Goal: Task Accomplishment & Management: Use online tool/utility

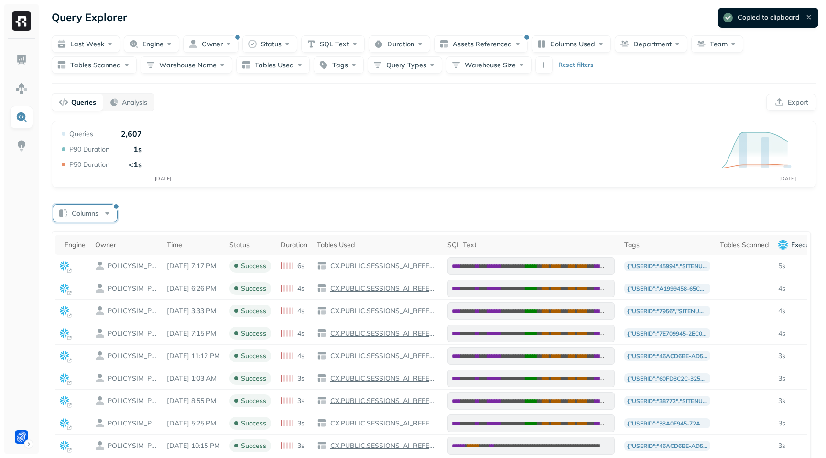
click at [95, 212] on button "Columns" at bounding box center [85, 213] width 64 height 17
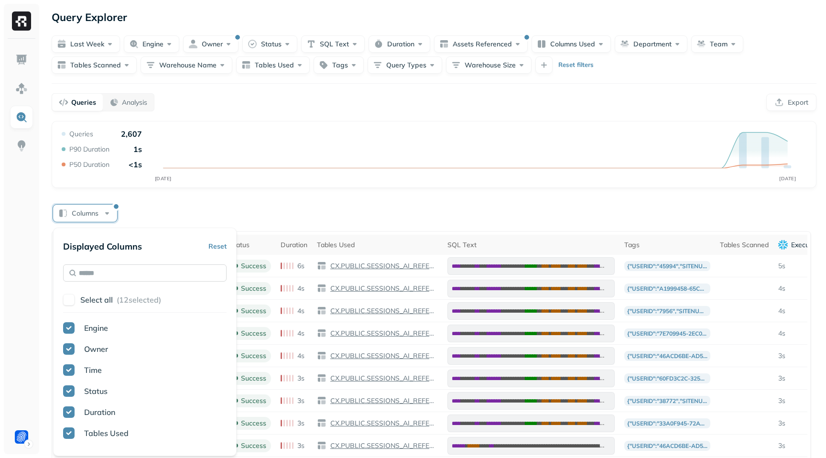
click at [124, 269] on input "text" at bounding box center [145, 272] width 164 height 17
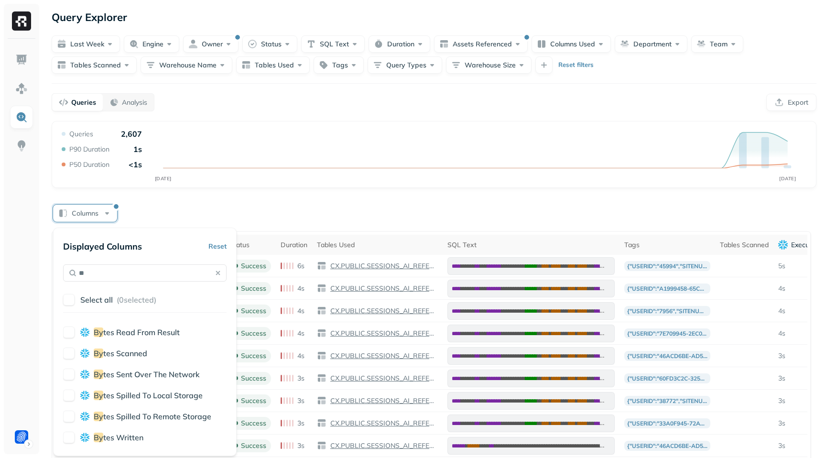
scroll to position [36, 0]
type input "**"
click at [72, 360] on button "button" at bounding box center [68, 355] width 11 height 11
click at [262, 209] on div "Columns" at bounding box center [434, 212] width 765 height 19
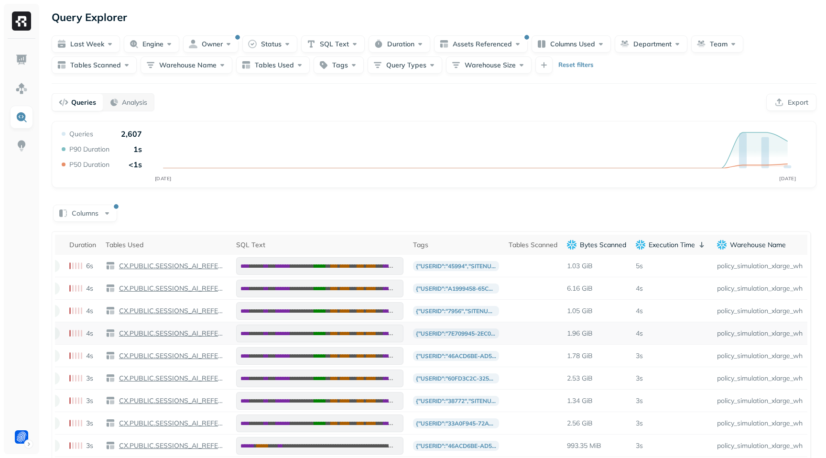
scroll to position [0, 306]
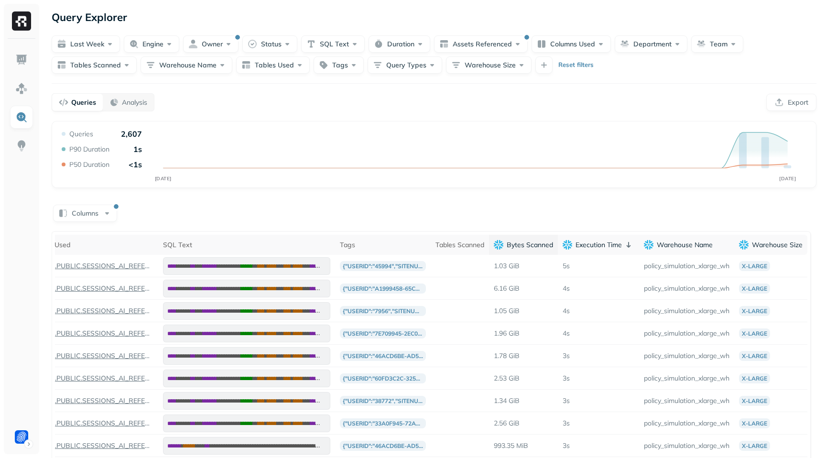
click at [536, 244] on p "Bytes Scanned" at bounding box center [530, 245] width 46 height 9
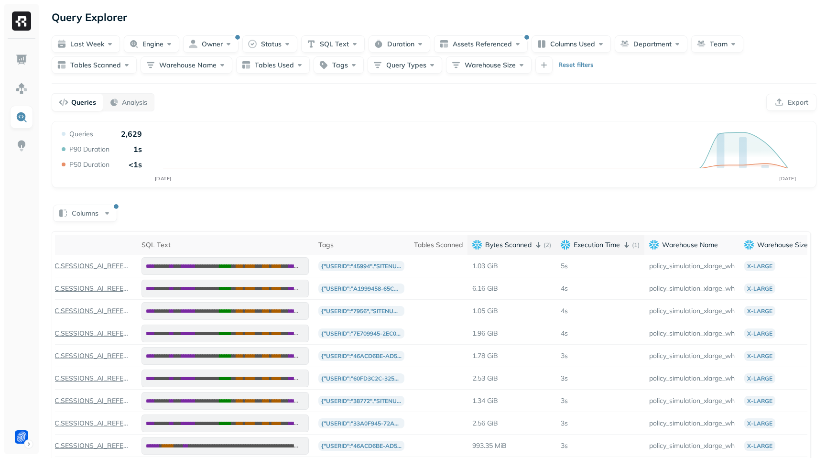
click at [640, 244] on p "( 1 )" at bounding box center [636, 245] width 8 height 9
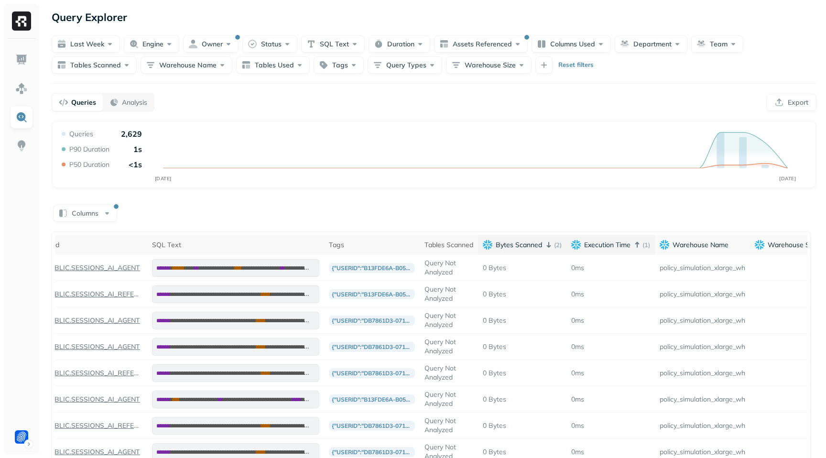
click at [650, 244] on p "( 1 )" at bounding box center [647, 245] width 8 height 9
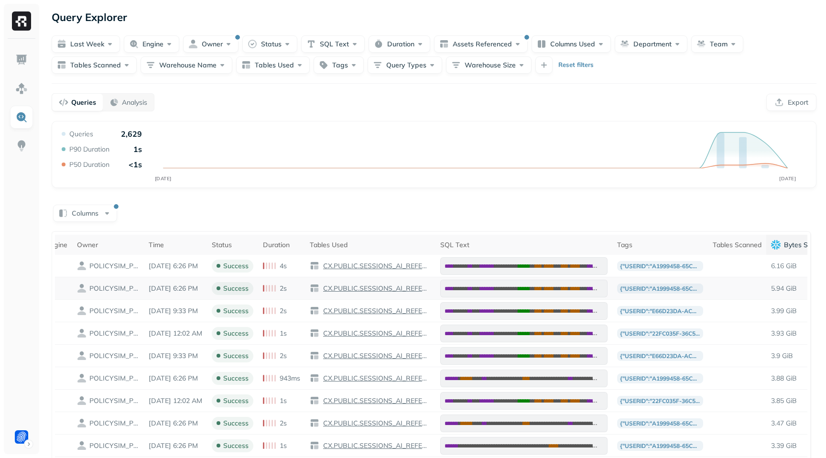
scroll to position [0, 0]
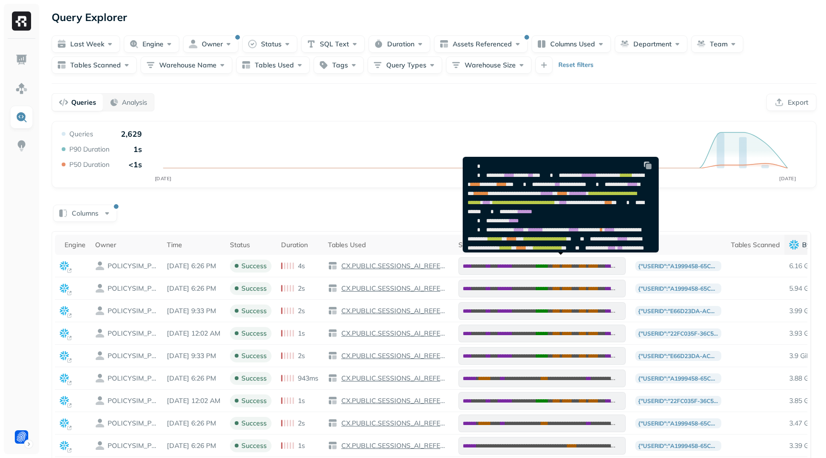
click at [647, 167] on img at bounding box center [648, 166] width 10 height 10
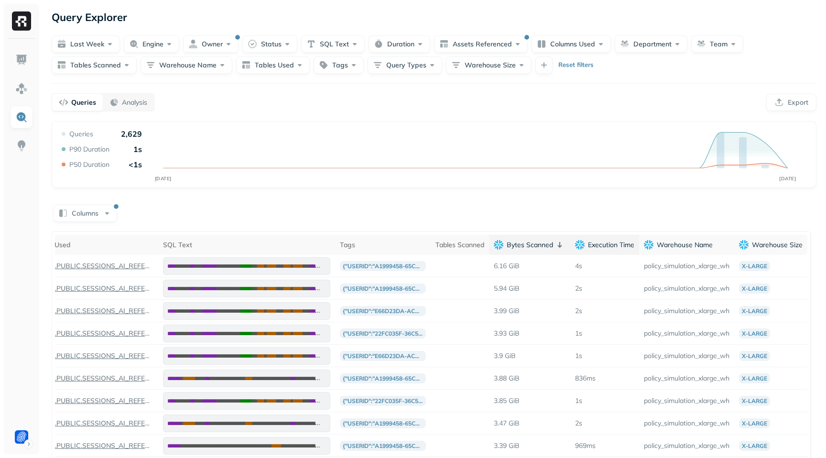
scroll to position [0, 317]
click at [612, 243] on p "Execution Time" at bounding box center [611, 245] width 46 height 9
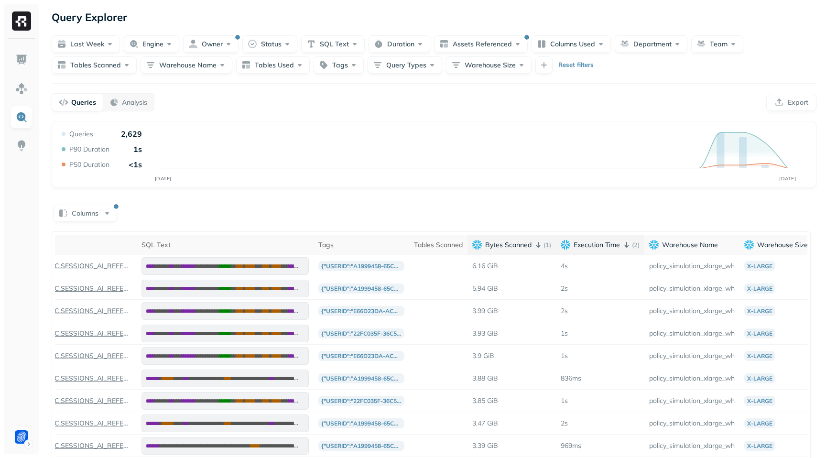
click at [551, 242] on p "( 1 )" at bounding box center [548, 245] width 8 height 9
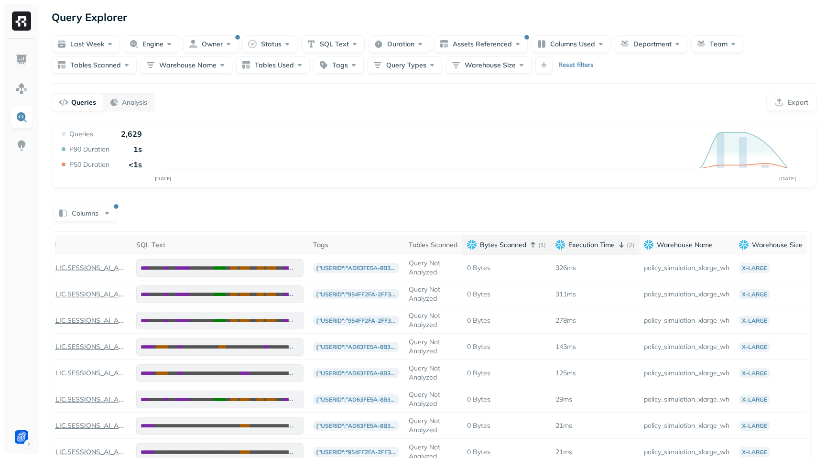
click at [566, 242] on icon at bounding box center [561, 245] width 10 height 10
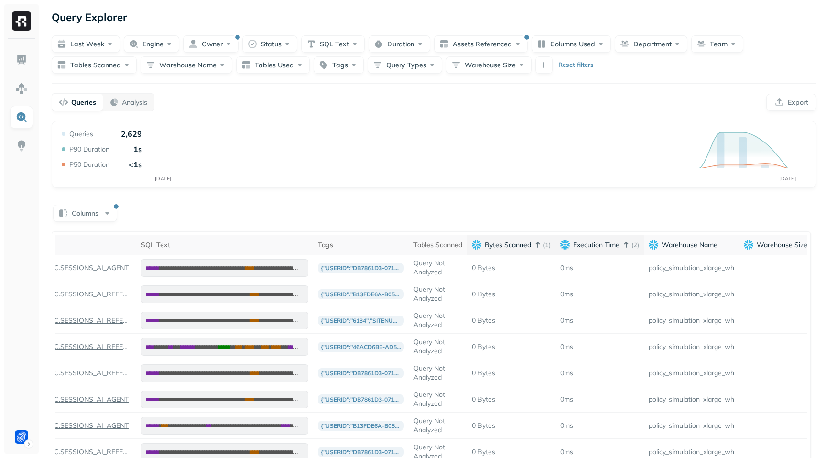
click at [556, 243] on th "Bytes Scanned ( 1 )" at bounding box center [511, 245] width 88 height 20
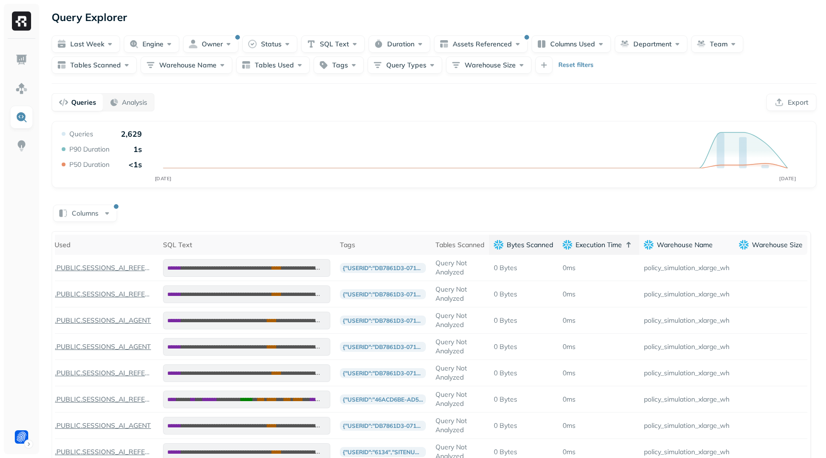
click at [571, 243] on span "Execution Time" at bounding box center [592, 245] width 59 height 10
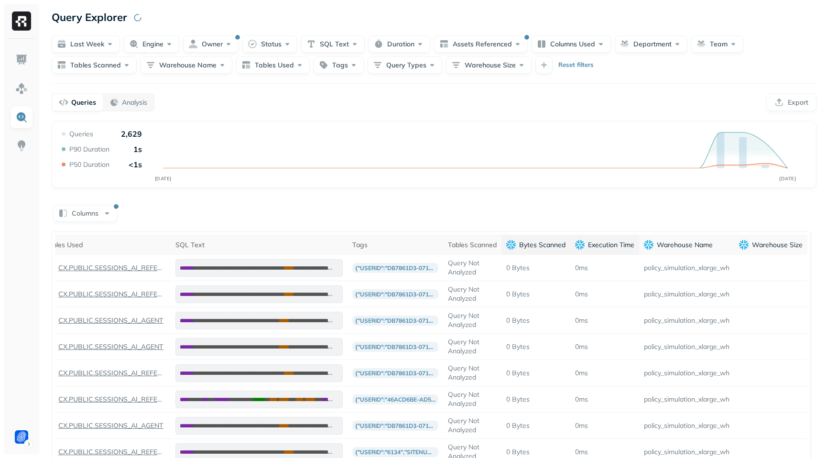
scroll to position [0, 301]
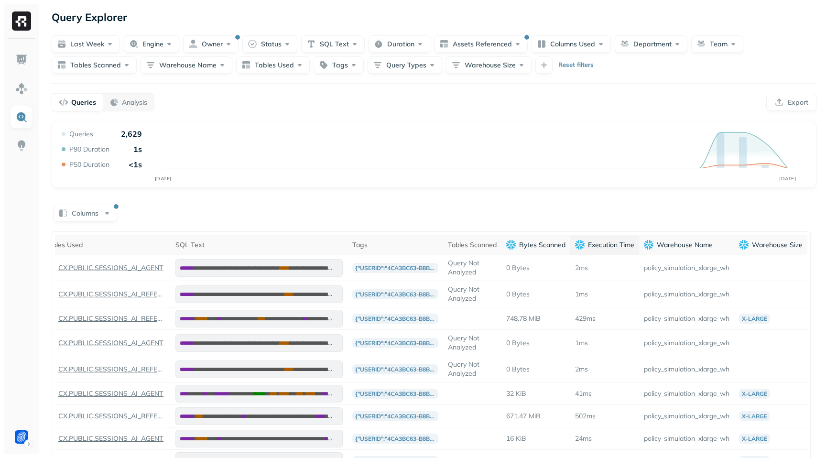
click at [612, 243] on p "Execution Time" at bounding box center [611, 245] width 46 height 9
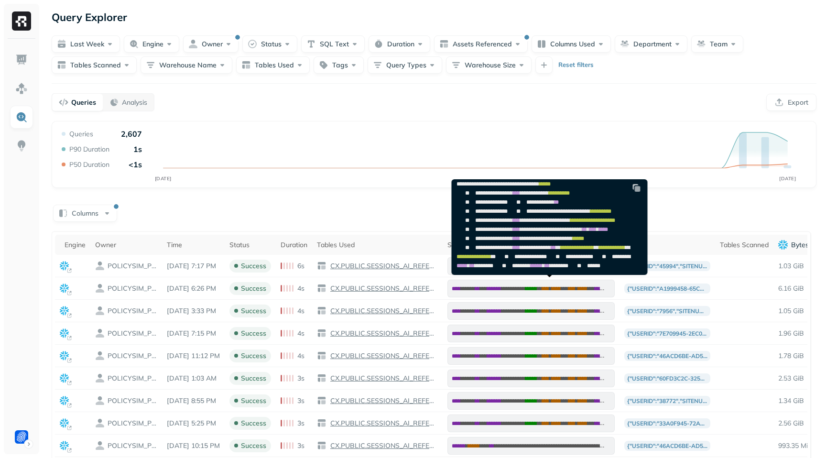
scroll to position [231, 0]
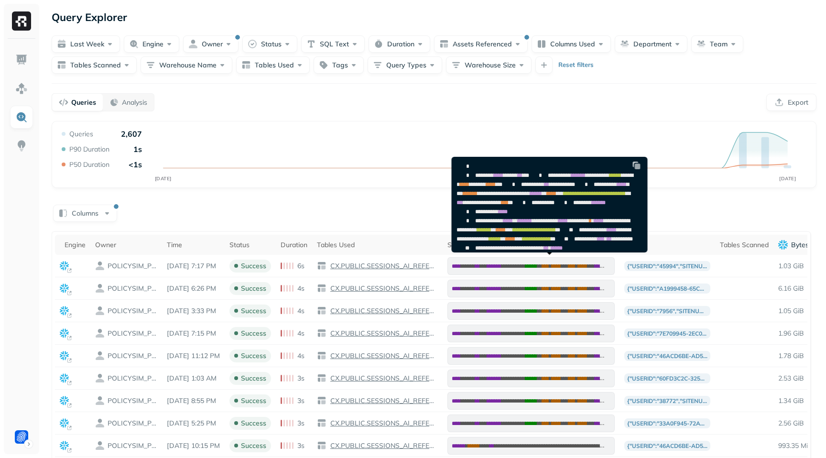
click at [636, 165] on img at bounding box center [637, 166] width 10 height 10
